Goal: Feedback & Contribution: Leave review/rating

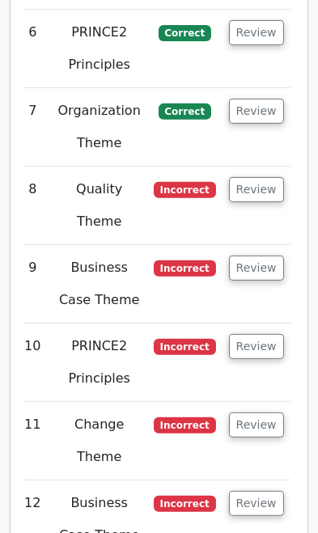
scroll to position [3836, 0]
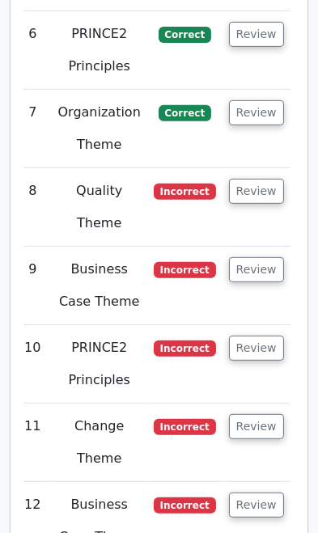
click at [253, 414] on button "Review" at bounding box center [256, 426] width 55 height 25
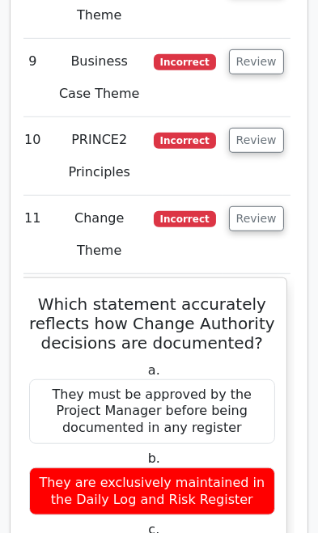
scroll to position [4051, 0]
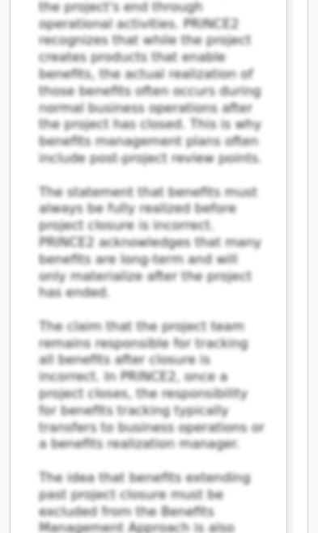
scroll to position [6435, 0]
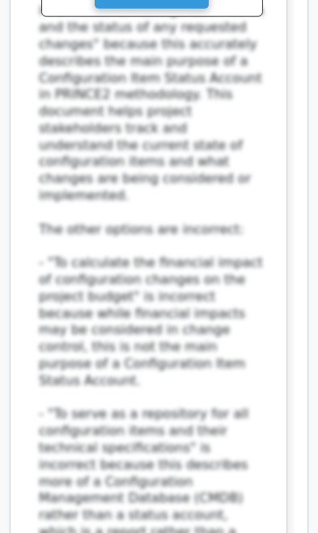
scroll to position [7938, 0]
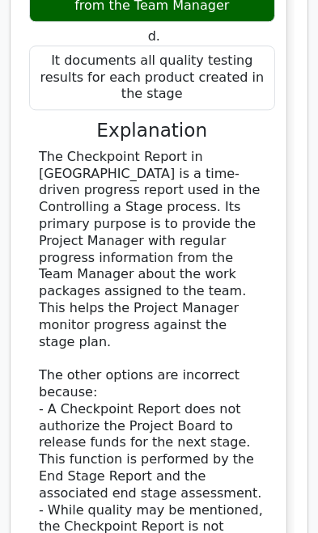
scroll to position [9222, 0]
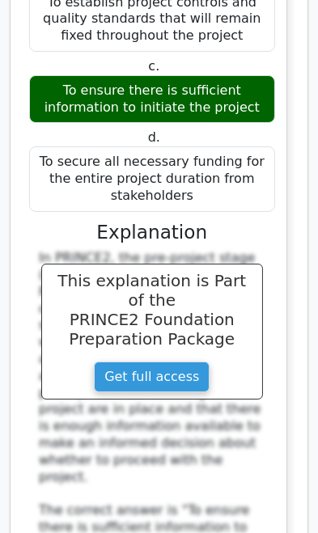
scroll to position [10397, 0]
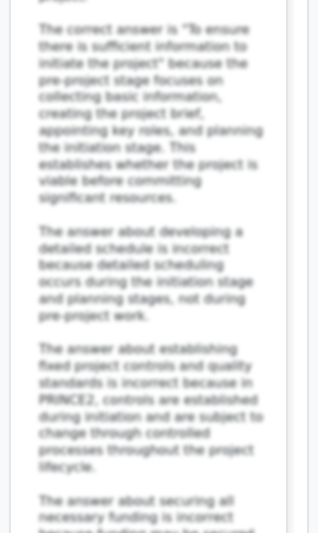
scroll to position [10878, 0]
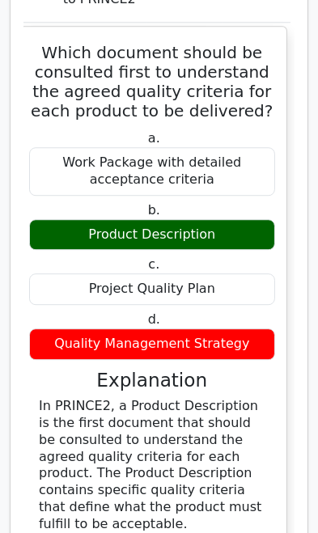
scroll to position [13017, 0]
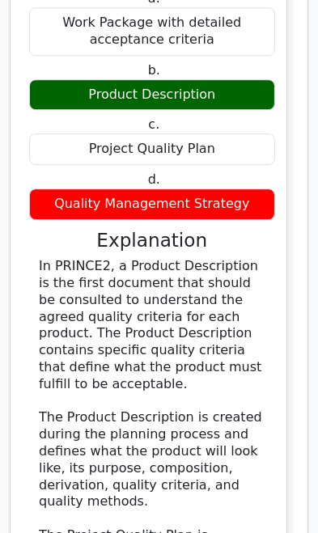
scroll to position [13163, 0]
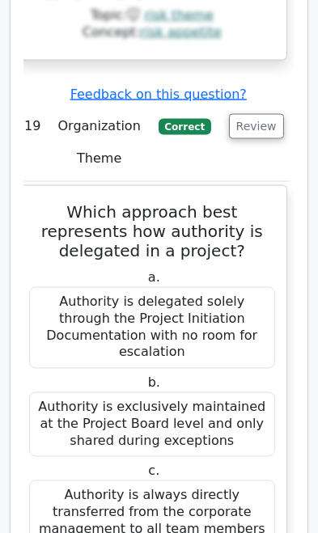
scroll to position [15491, 0]
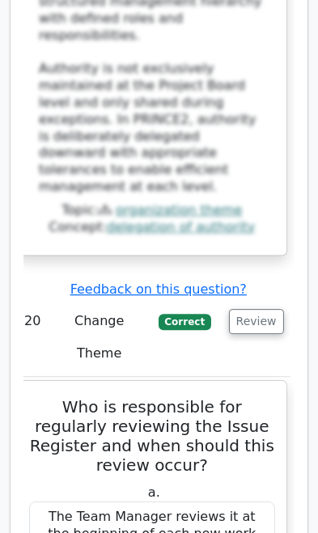
scroll to position [16686, 0]
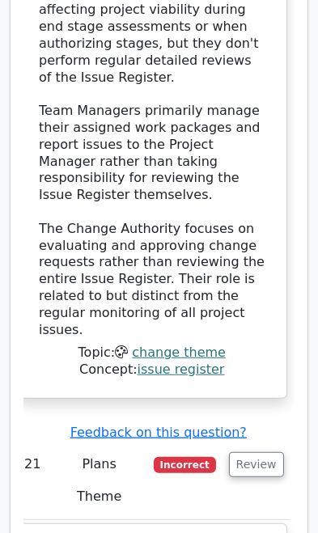
scroll to position [17906, 0]
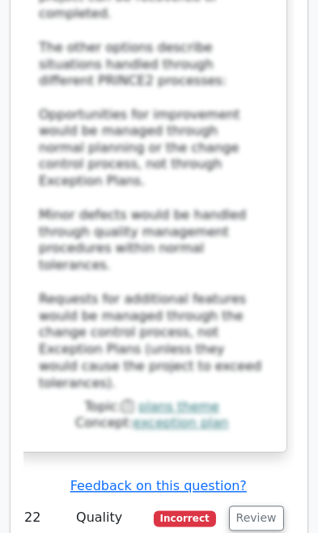
scroll to position [19125, 0]
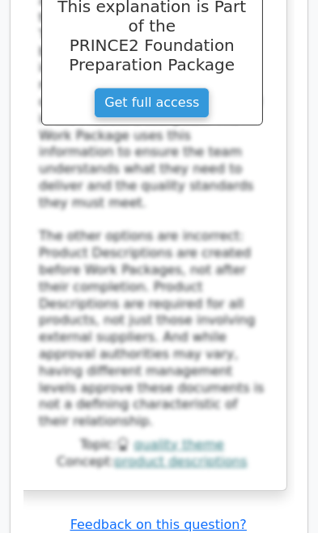
scroll to position [20225, 0]
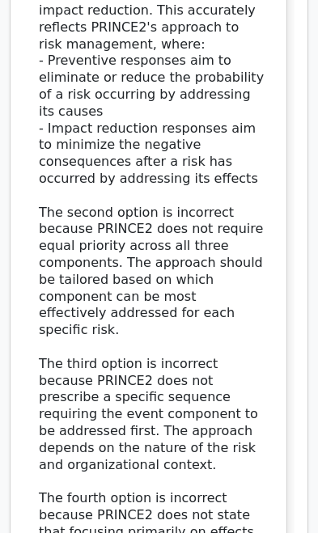
scroll to position [21527, 0]
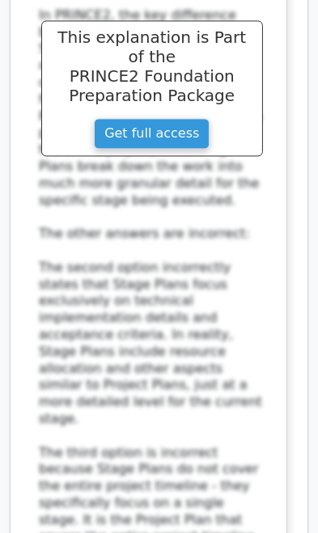
scroll to position [22878, 0]
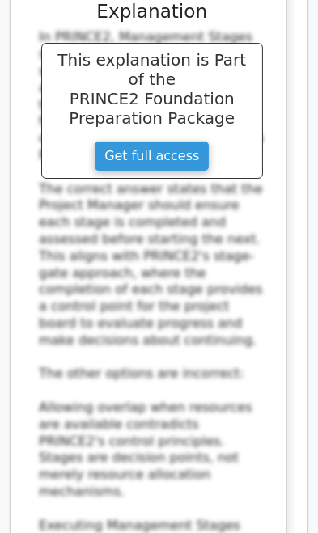
scroll to position [24290, 0]
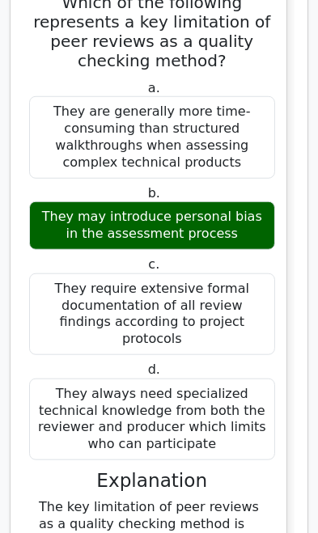
scroll to position [25261, 0]
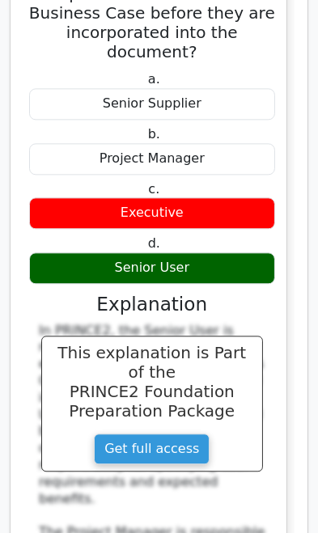
scroll to position [26600, 0]
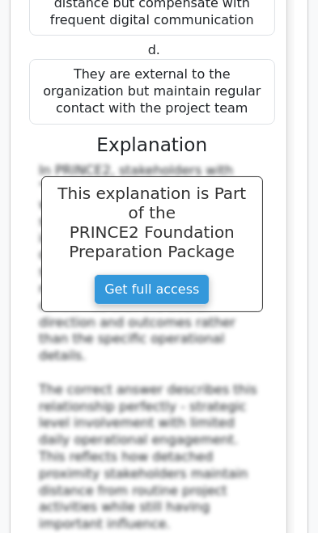
scroll to position [28013, 0]
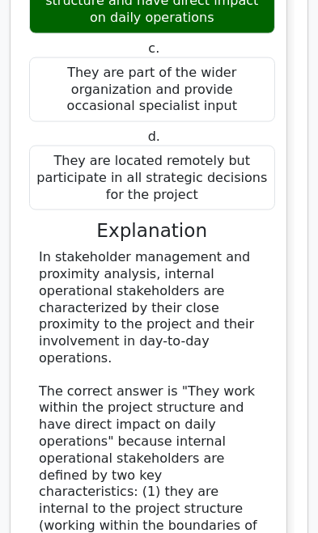
scroll to position [29360, 0]
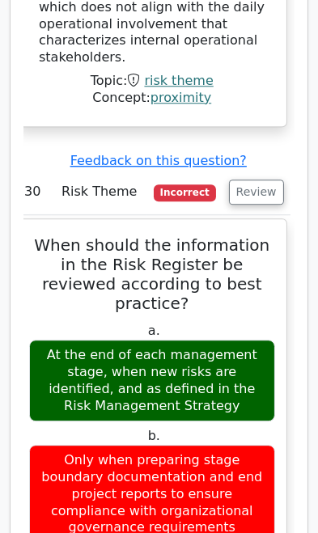
scroll to position [30470, 0]
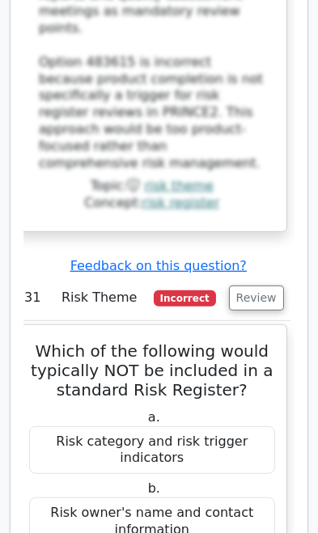
scroll to position [31800, 0]
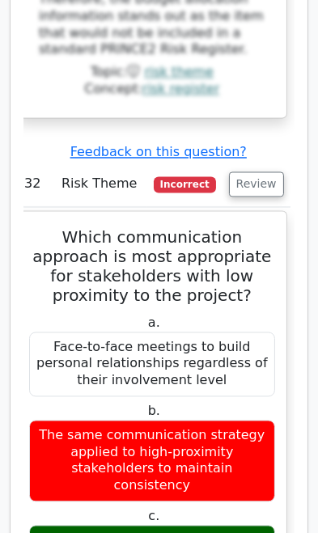
scroll to position [33196, 0]
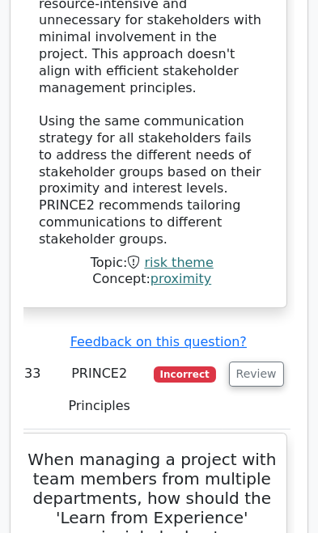
scroll to position [34445, 0]
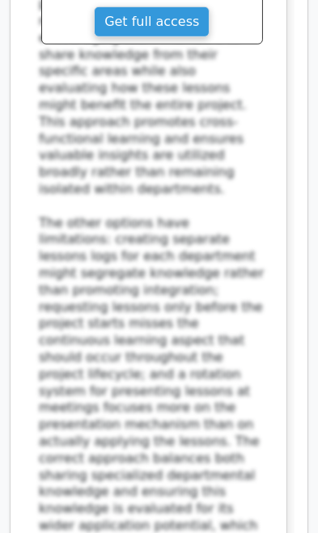
scroll to position [35602, 0]
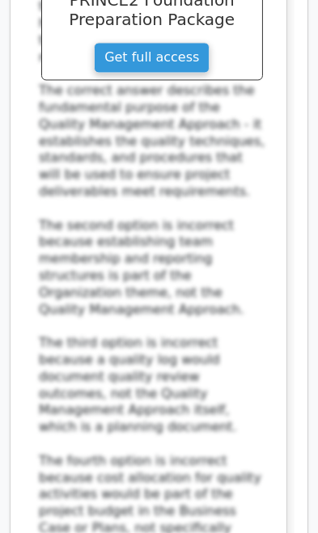
scroll to position [36950, 0]
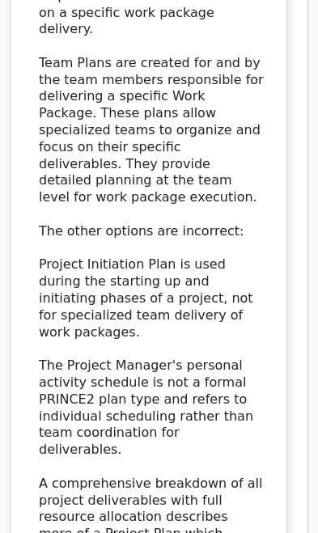
scroll to position [38237, 0]
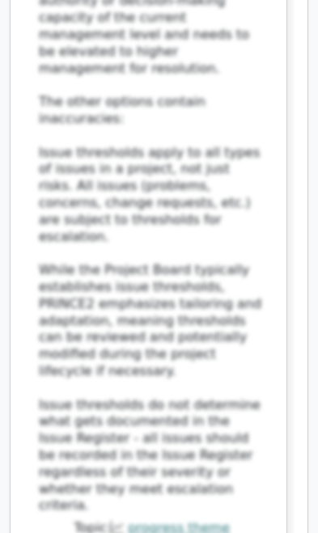
scroll to position [39726, 0]
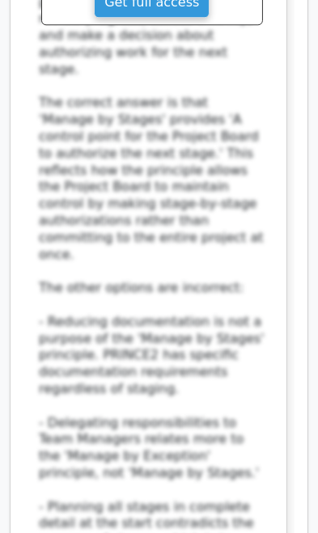
scroll to position [41017, 0]
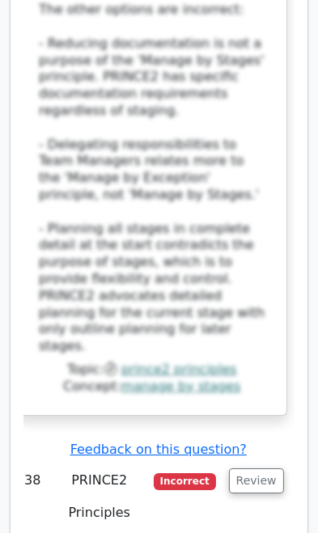
scroll to position [41303, 0]
